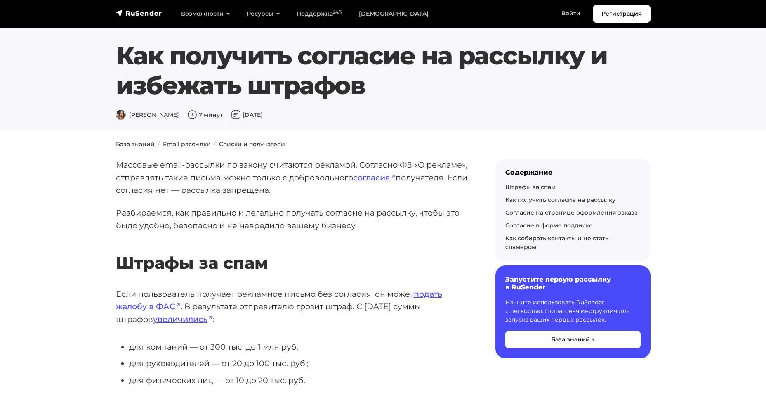
click at [374, 297] on p "Если пользователь получает рекламное письмо без согласия, он может подать жалоб…" at bounding box center [292, 307] width 353 height 38
drag, startPoint x: 0, startPoint y: 0, endPoint x: 382, endPoint y: 300, distance: 485.7
click at [375, 298] on p "Если пользователь получает рекламное письмо без согласия, он может подать жалоб…" at bounding box center [292, 307] width 353 height 38
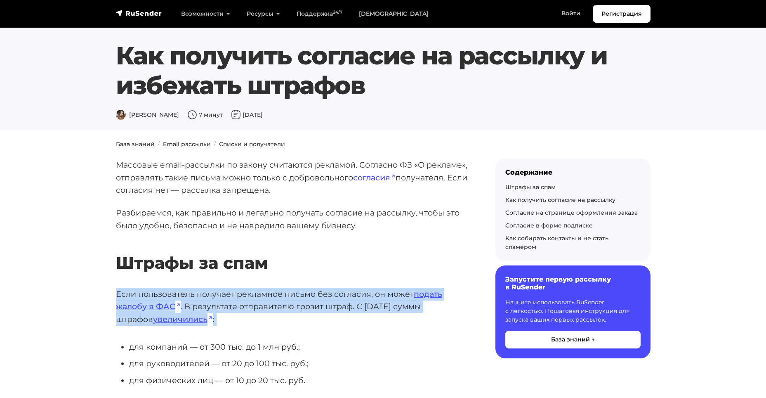
click at [382, 300] on p "Если пользователь получает рекламное письмо без согласия, он может подать жалоб…" at bounding box center [292, 307] width 353 height 38
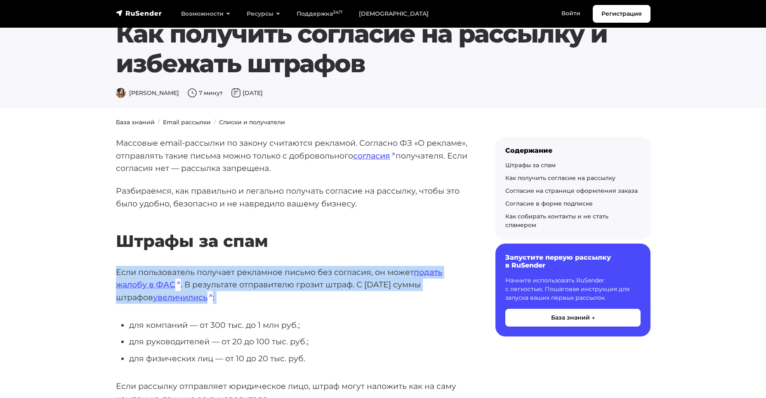
scroll to position [206, 0]
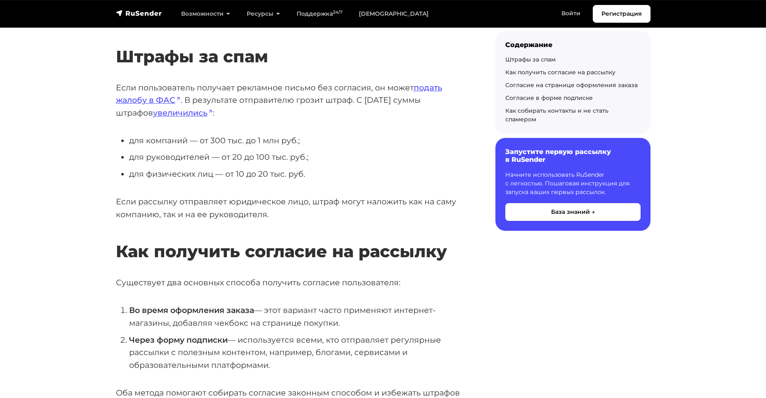
click at [212, 143] on li "для компаний — от 300 тыс. до 1 млн руб.;" at bounding box center [299, 140] width 340 height 13
drag, startPoint x: 230, startPoint y: 142, endPoint x: 230, endPoint y: 146, distance: 4.1
click at [230, 142] on li "для компаний — от 300 тыс. до 1 млн руб.;" at bounding box center [299, 140] width 340 height 13
